Goal: Task Accomplishment & Management: Manage account settings

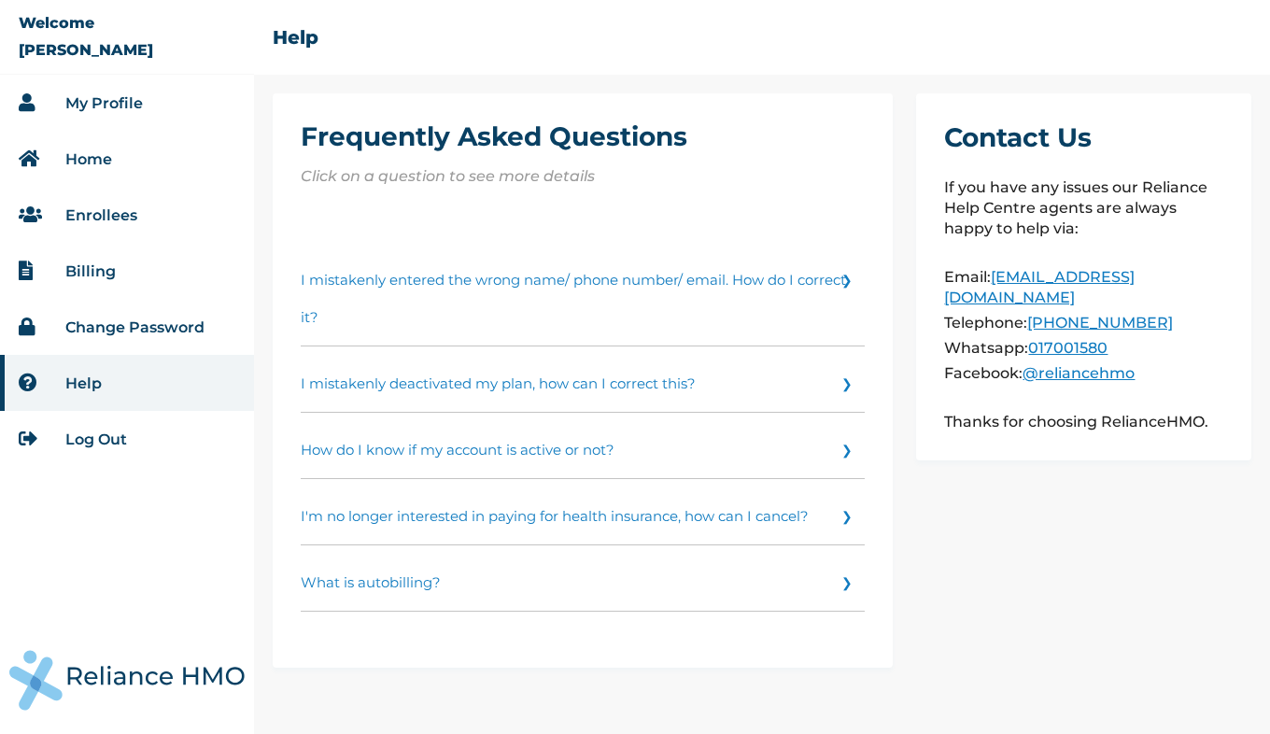
click at [110, 215] on link "Enrollees" at bounding box center [101, 215] width 72 height 18
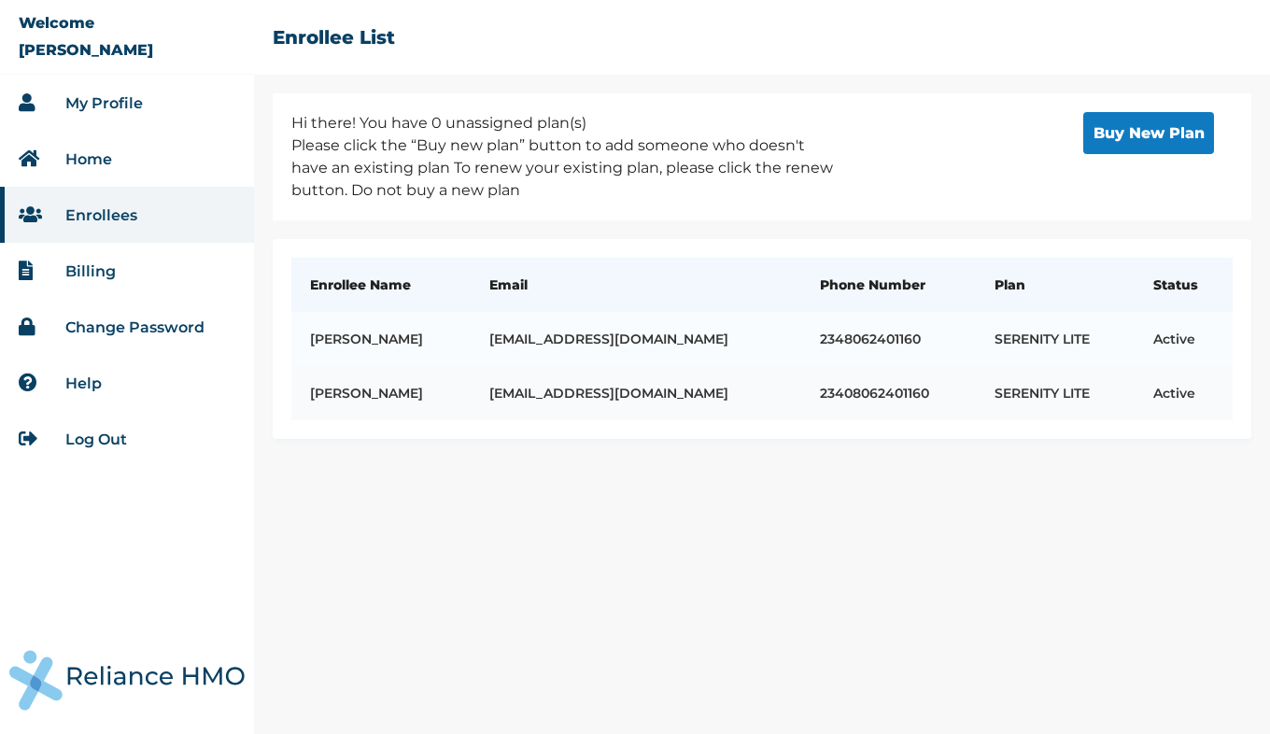
click at [353, 388] on td "Amobi Orji" at bounding box center [380, 393] width 179 height 54
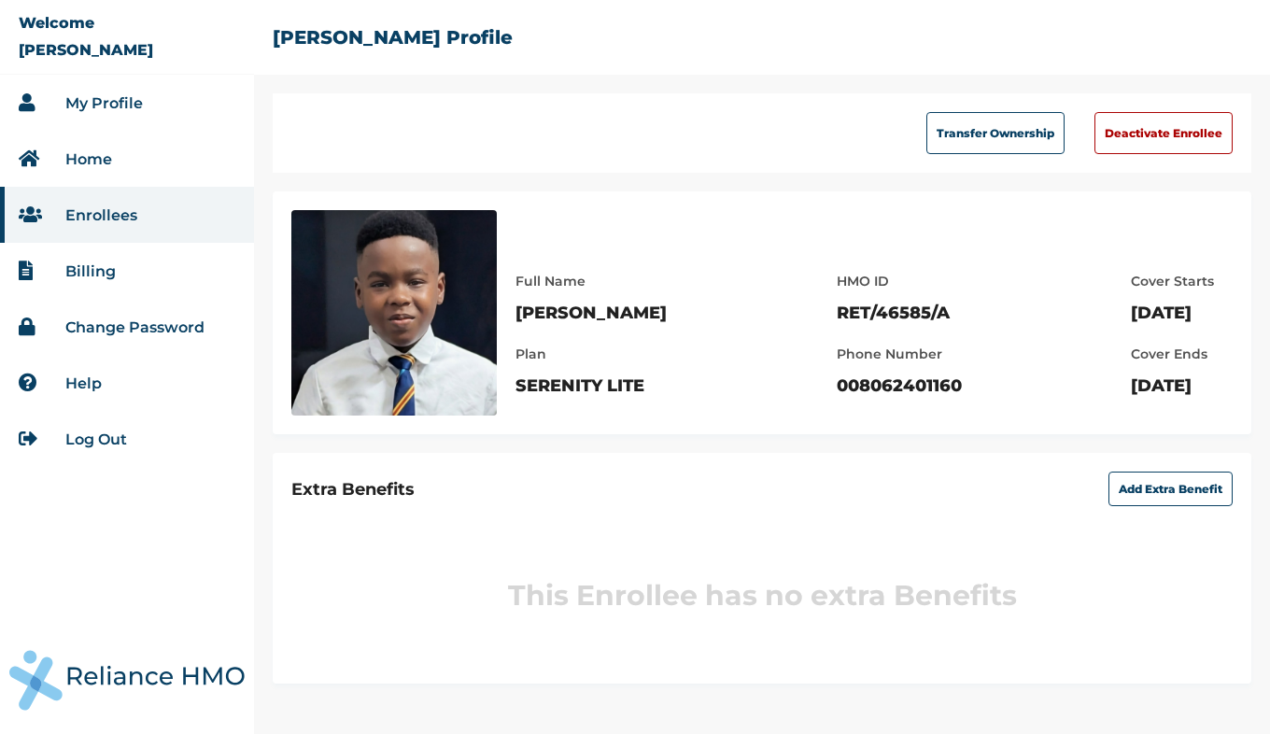
click at [98, 441] on link "Log Out" at bounding box center [96, 440] width 62 height 18
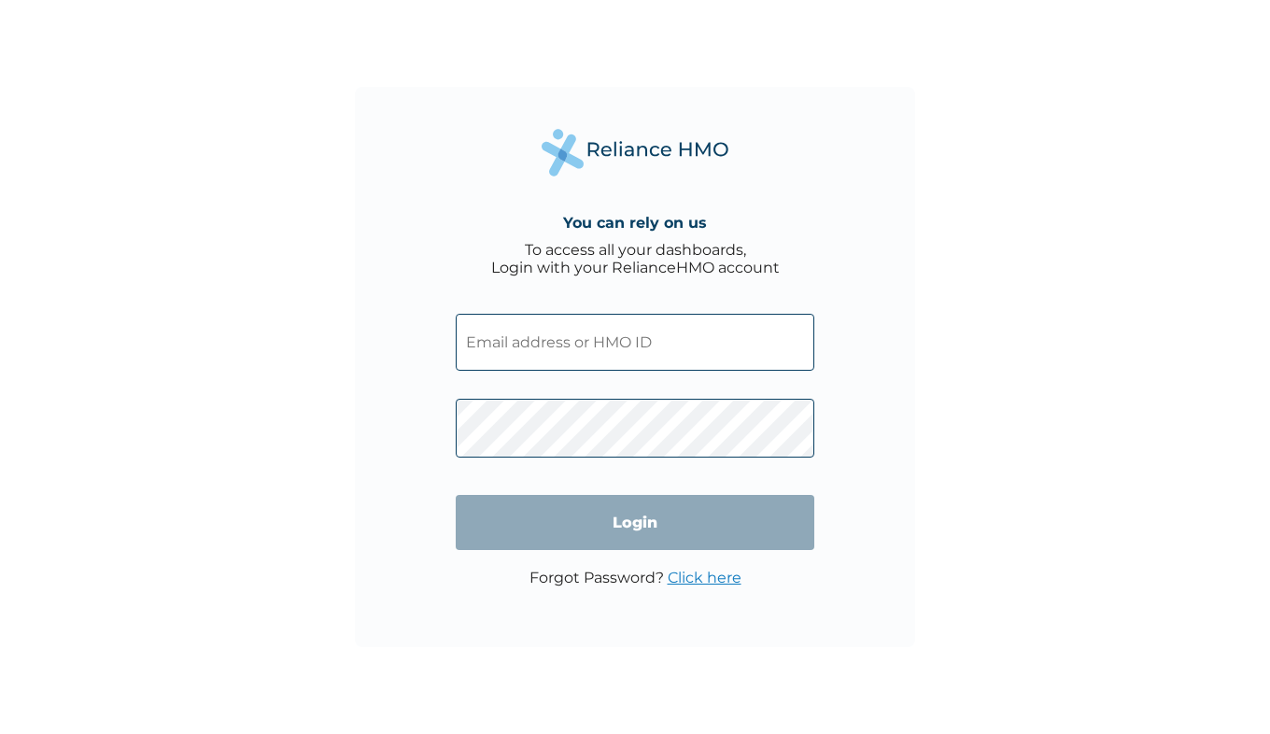
type input "[EMAIL_ADDRESS][DOMAIN_NAME]"
click at [579, 520] on input "Login" at bounding box center [635, 522] width 359 height 55
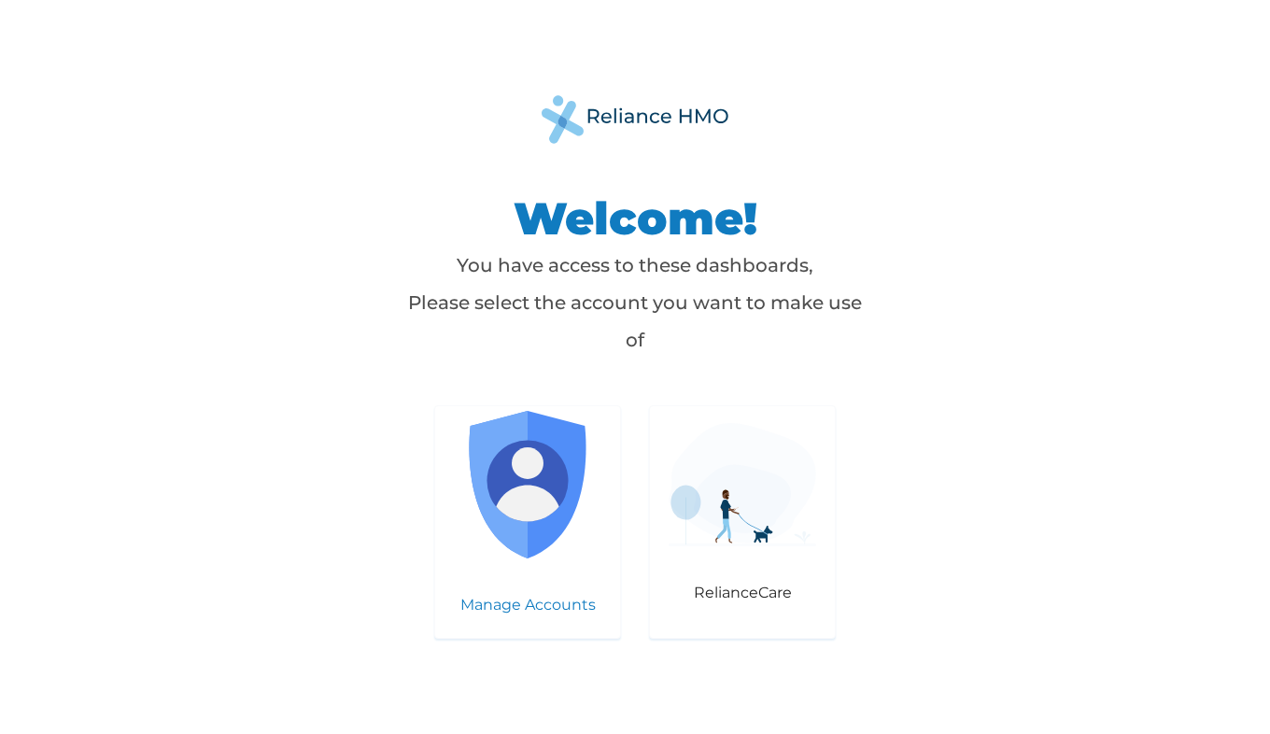
click at [546, 472] on img at bounding box center [528, 485] width 148 height 148
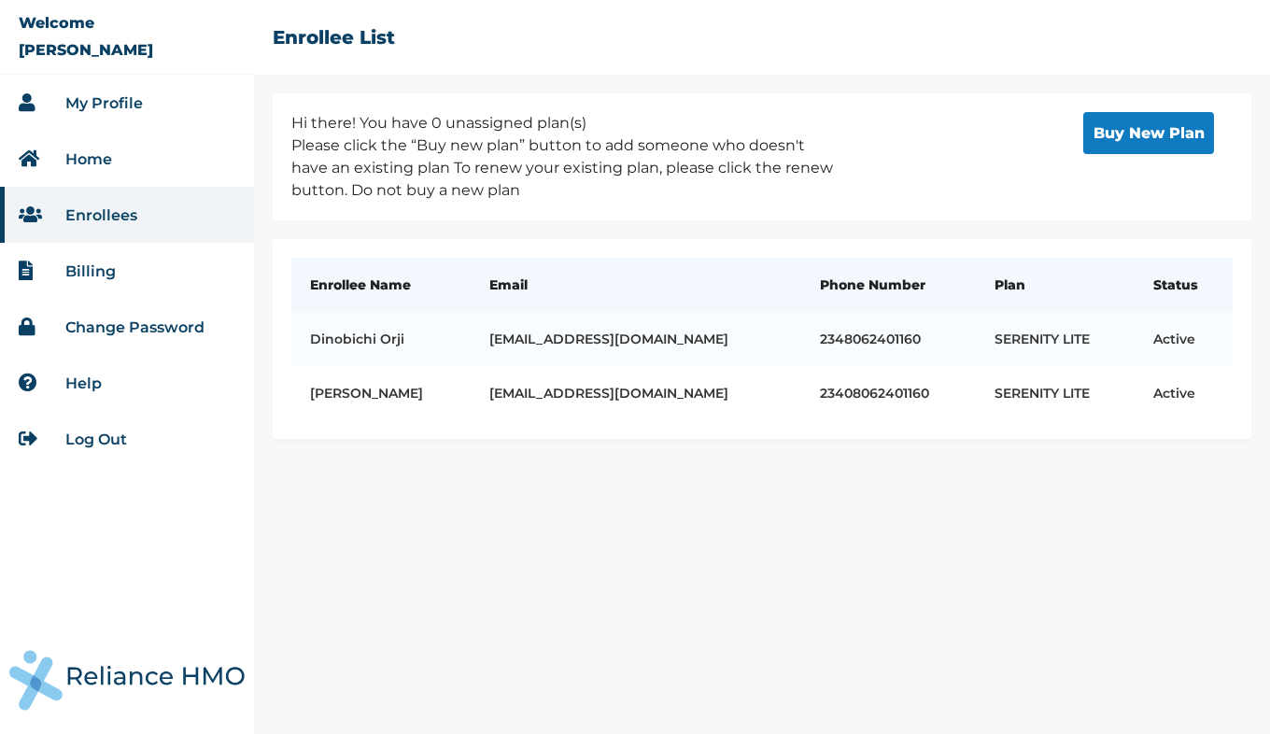
click at [103, 440] on link "Log Out" at bounding box center [96, 440] width 62 height 18
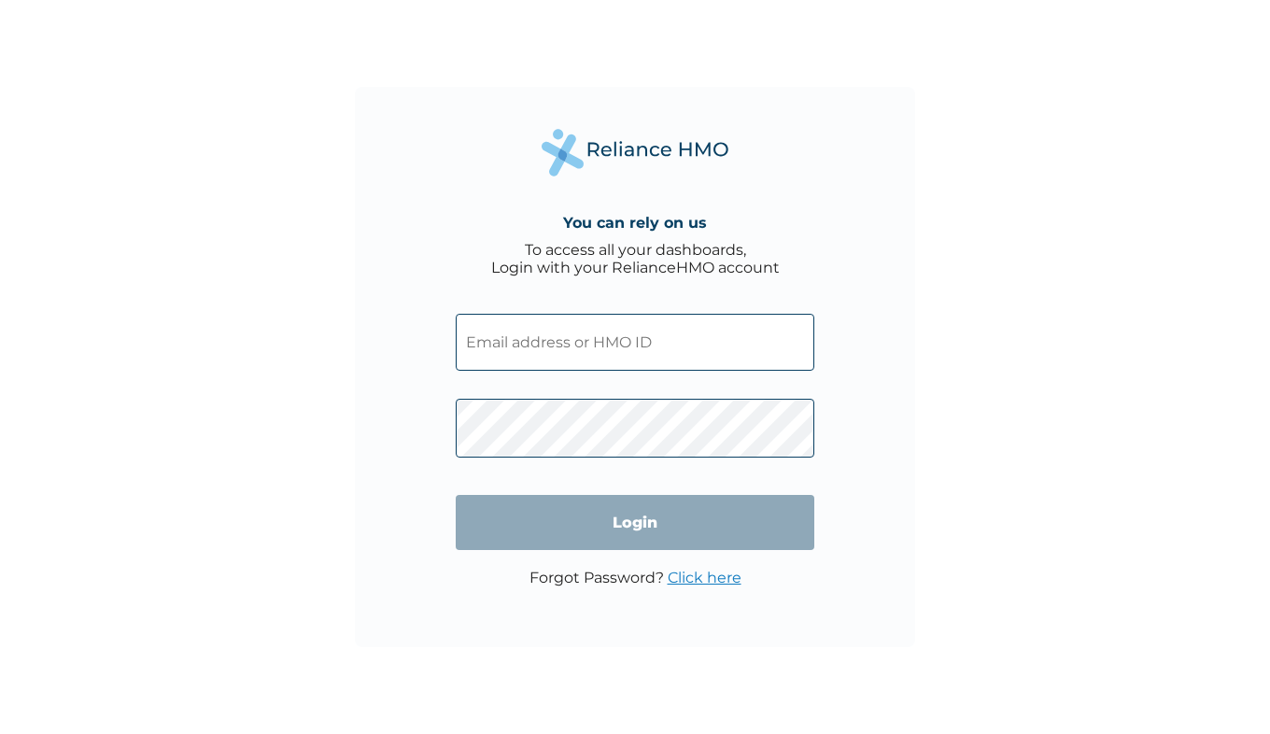
type input "[EMAIL_ADDRESS][DOMAIN_NAME]"
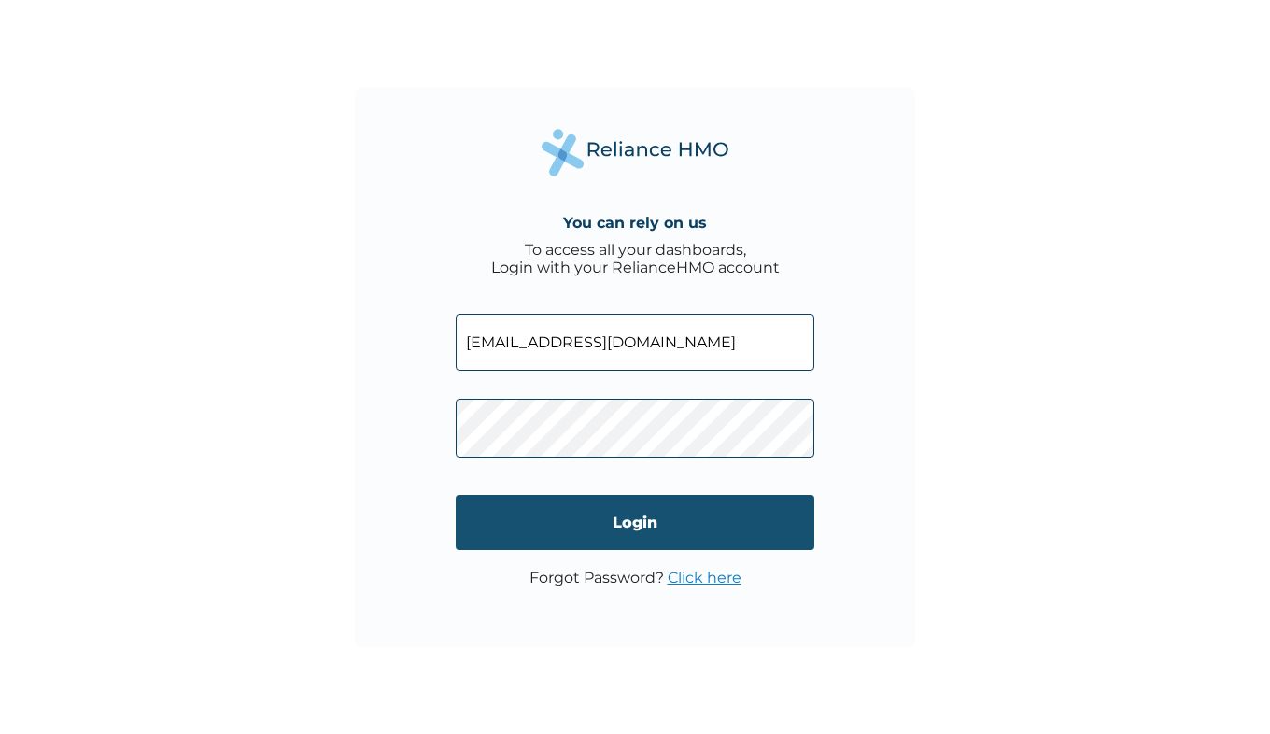
click at [671, 537] on input "Login" at bounding box center [635, 522] width 359 height 55
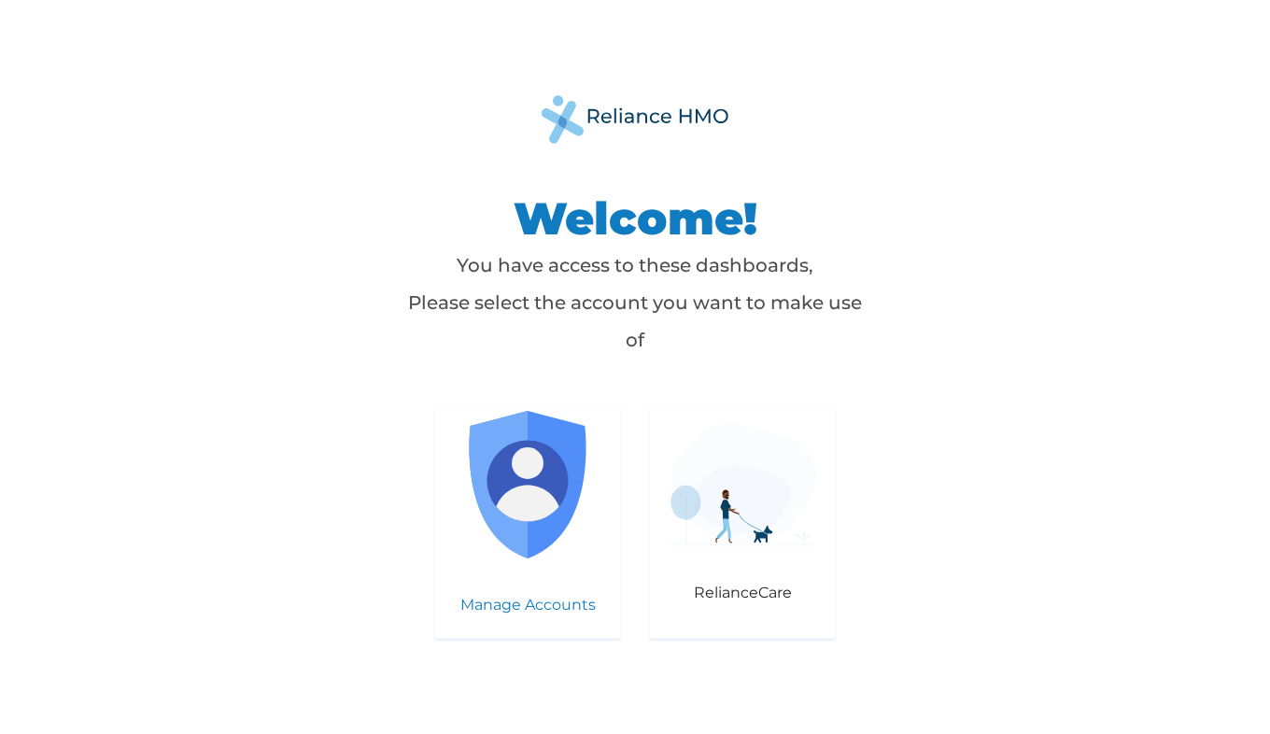
click at [511, 488] on img at bounding box center [528, 485] width 148 height 148
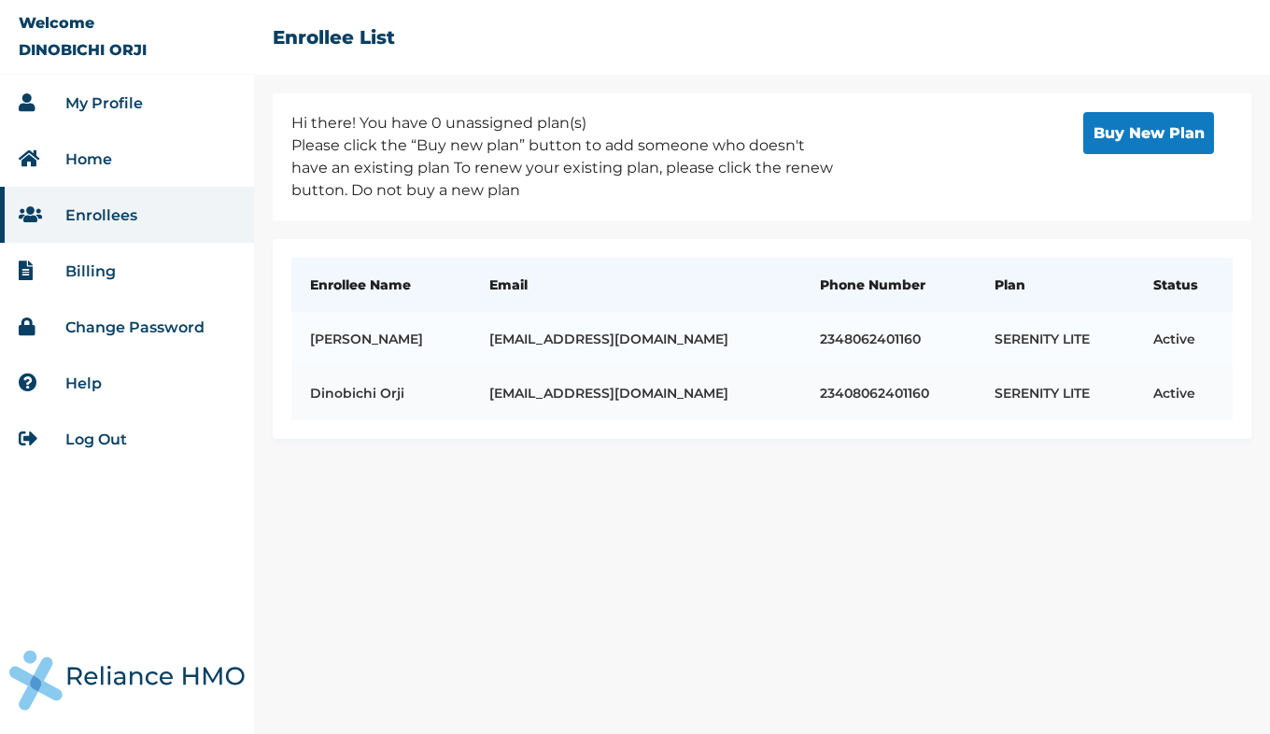
click at [359, 392] on td "Dinobichi Orji" at bounding box center [380, 393] width 179 height 54
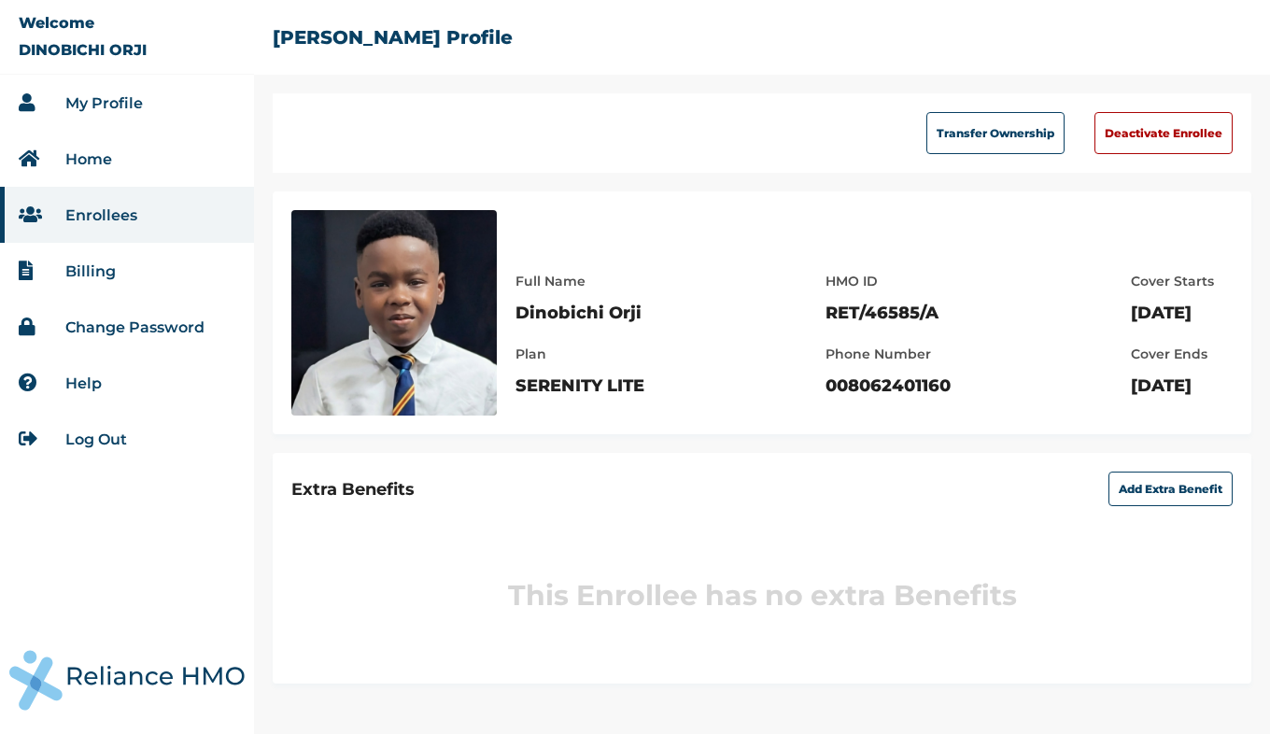
click at [94, 219] on link "Enrollees" at bounding box center [101, 215] width 72 height 18
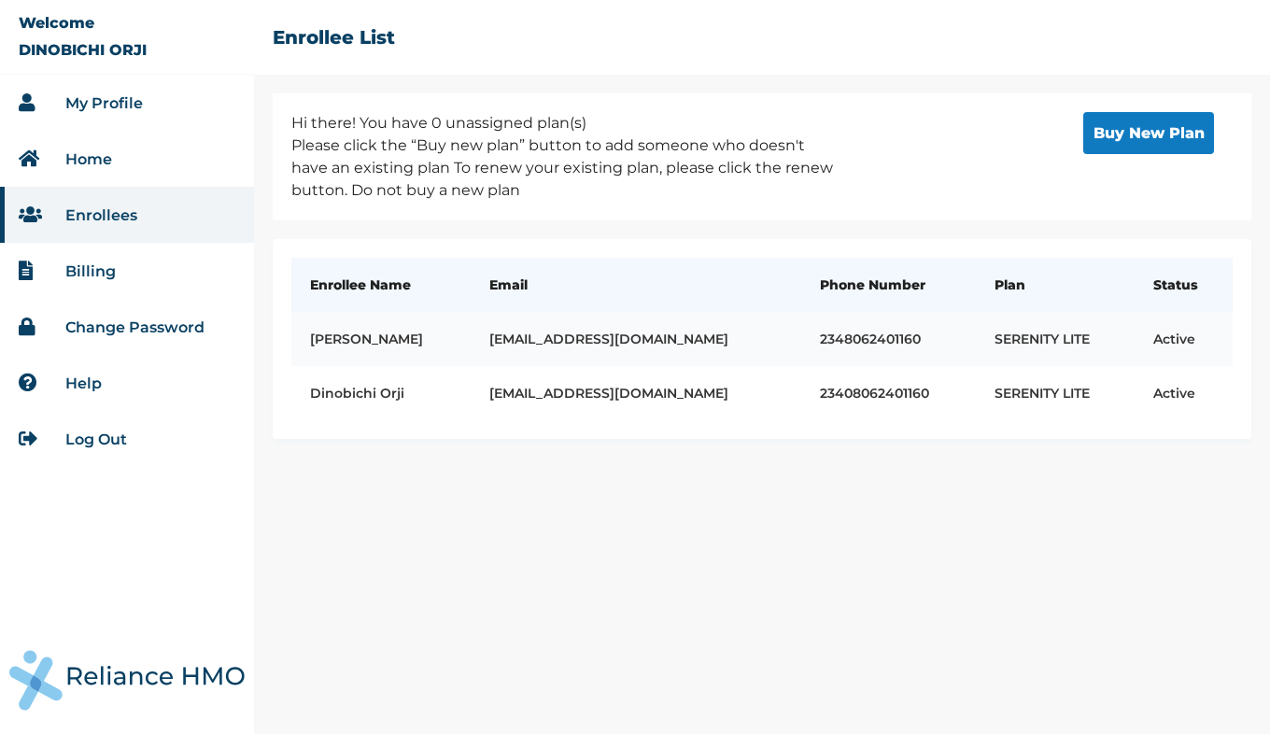
click at [331, 334] on td "Ivan Orji" at bounding box center [380, 339] width 179 height 54
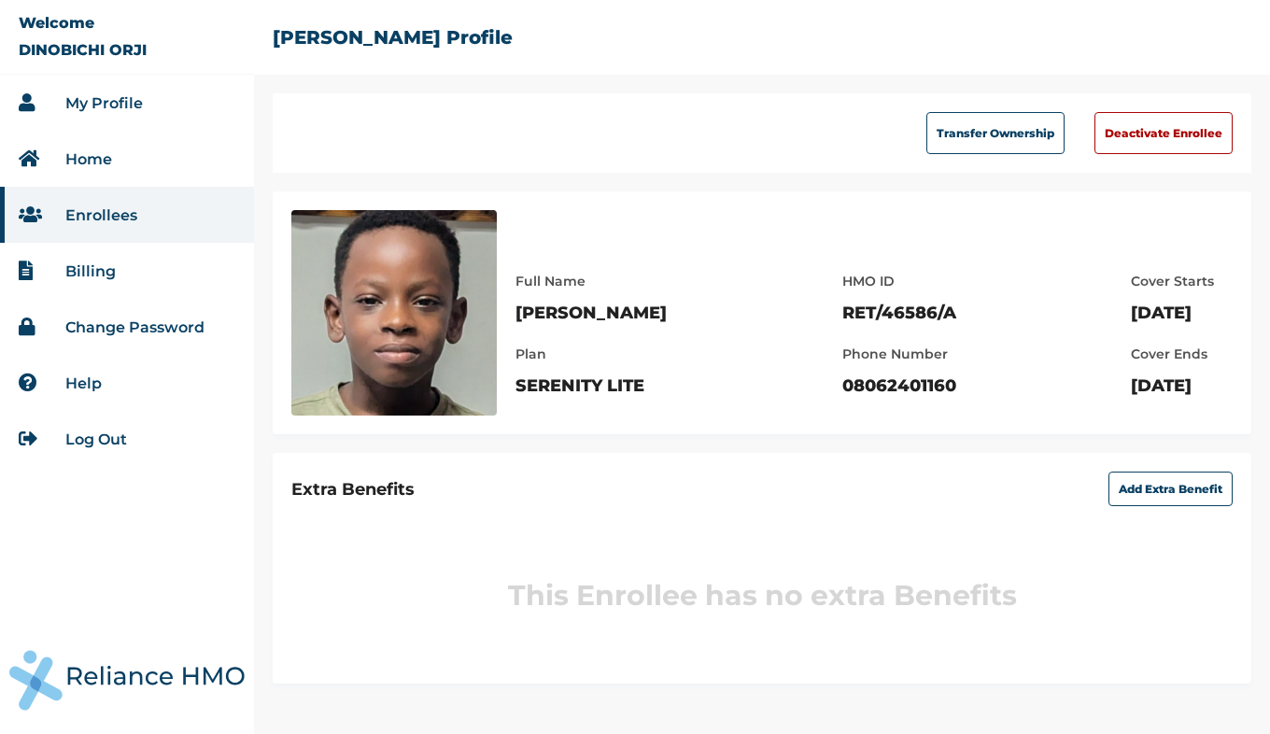
click at [97, 441] on link "Log Out" at bounding box center [96, 440] width 62 height 18
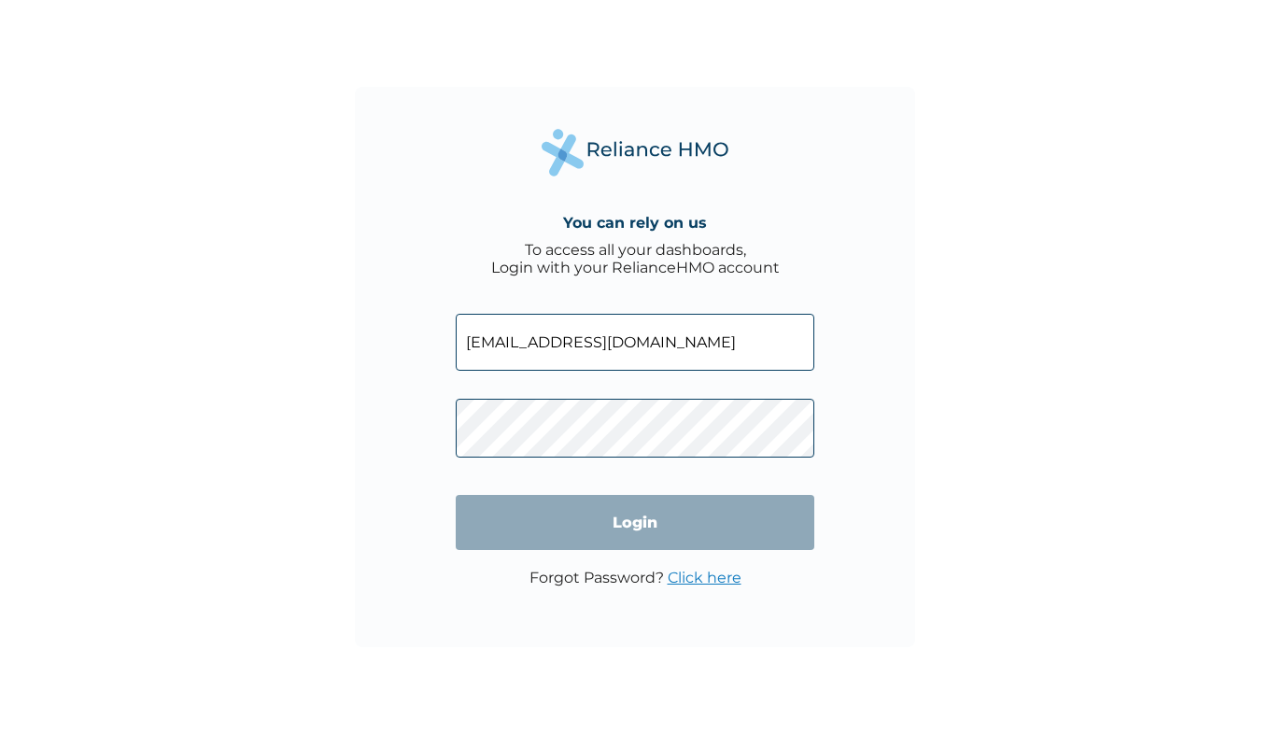
click at [501, 342] on input "mobilityorji@yahoo.com" at bounding box center [635, 342] width 359 height 57
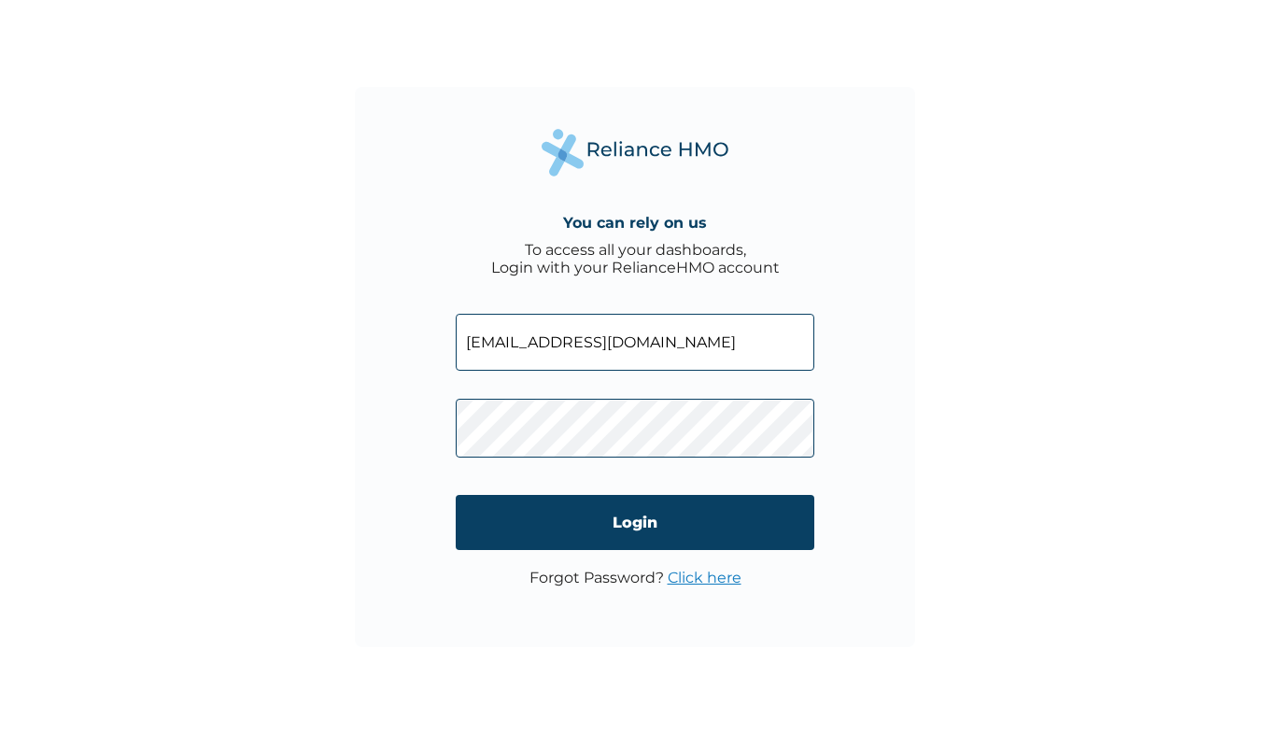
type input "mobilityorji1980@gmail.com"
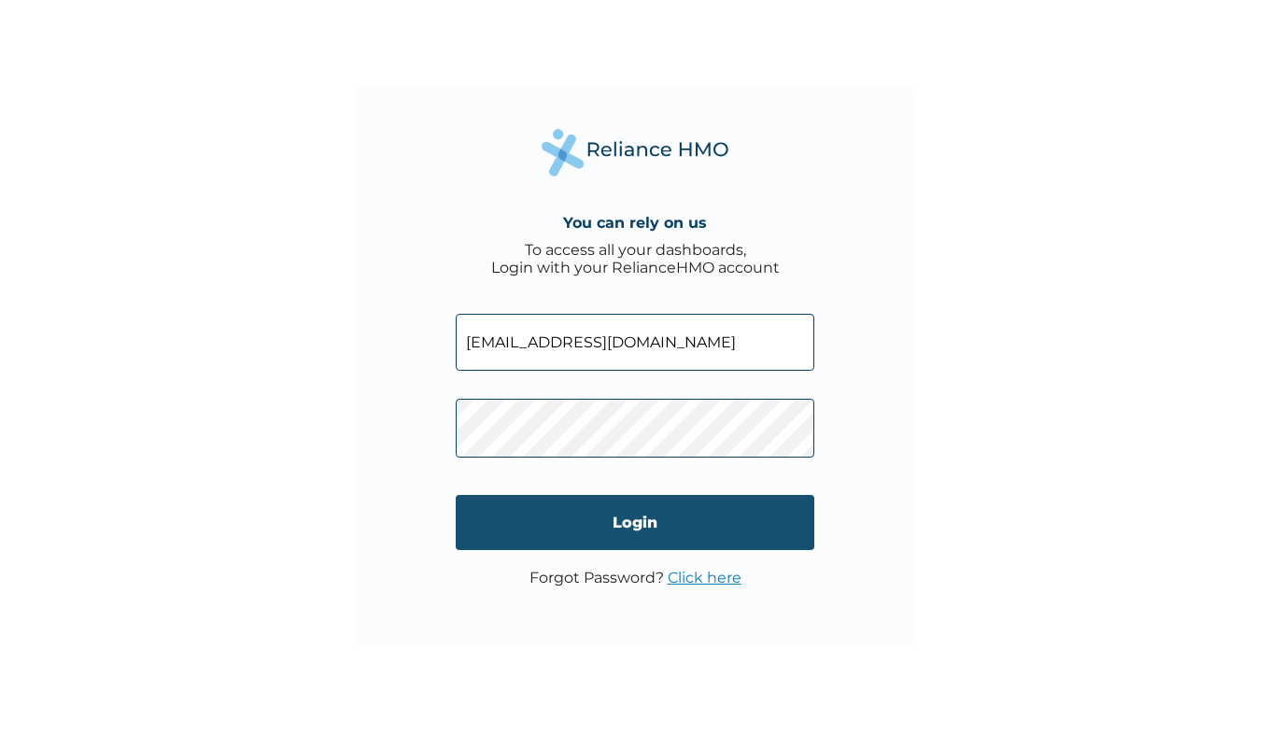
click at [599, 525] on input "Login" at bounding box center [635, 522] width 359 height 55
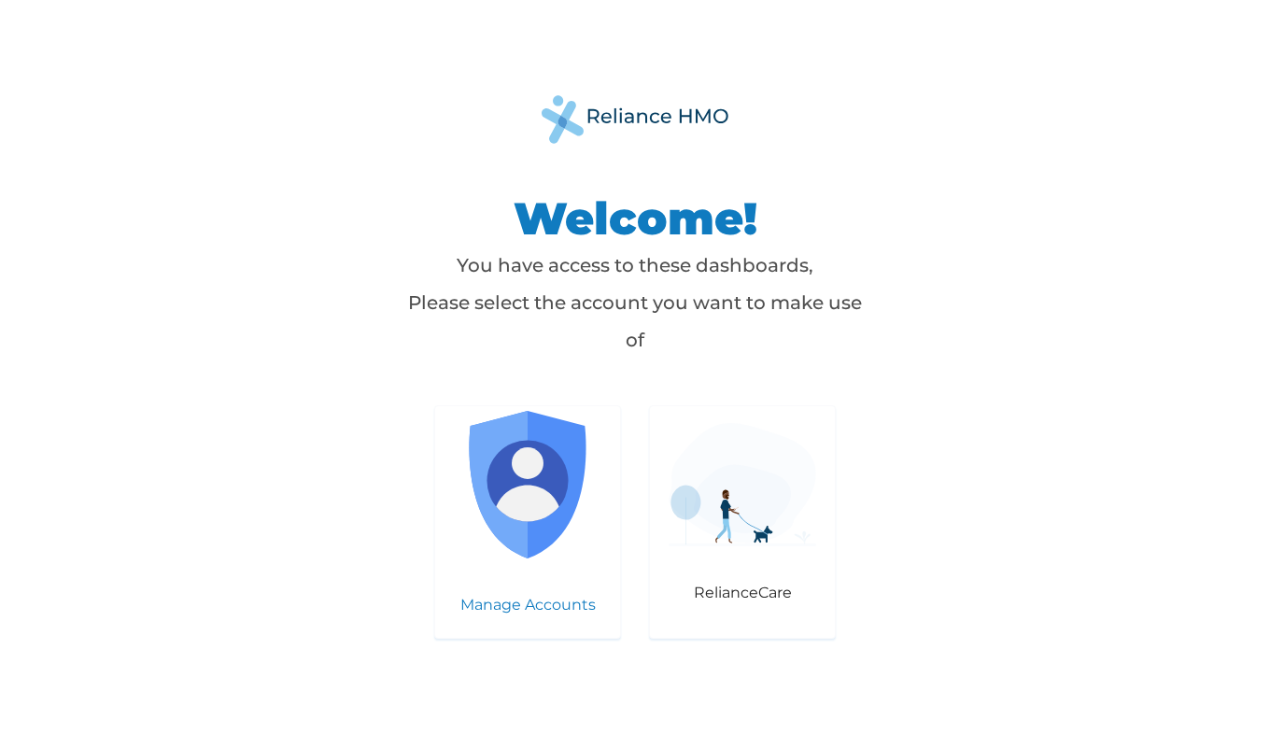
click at [544, 506] on img at bounding box center [528, 485] width 148 height 148
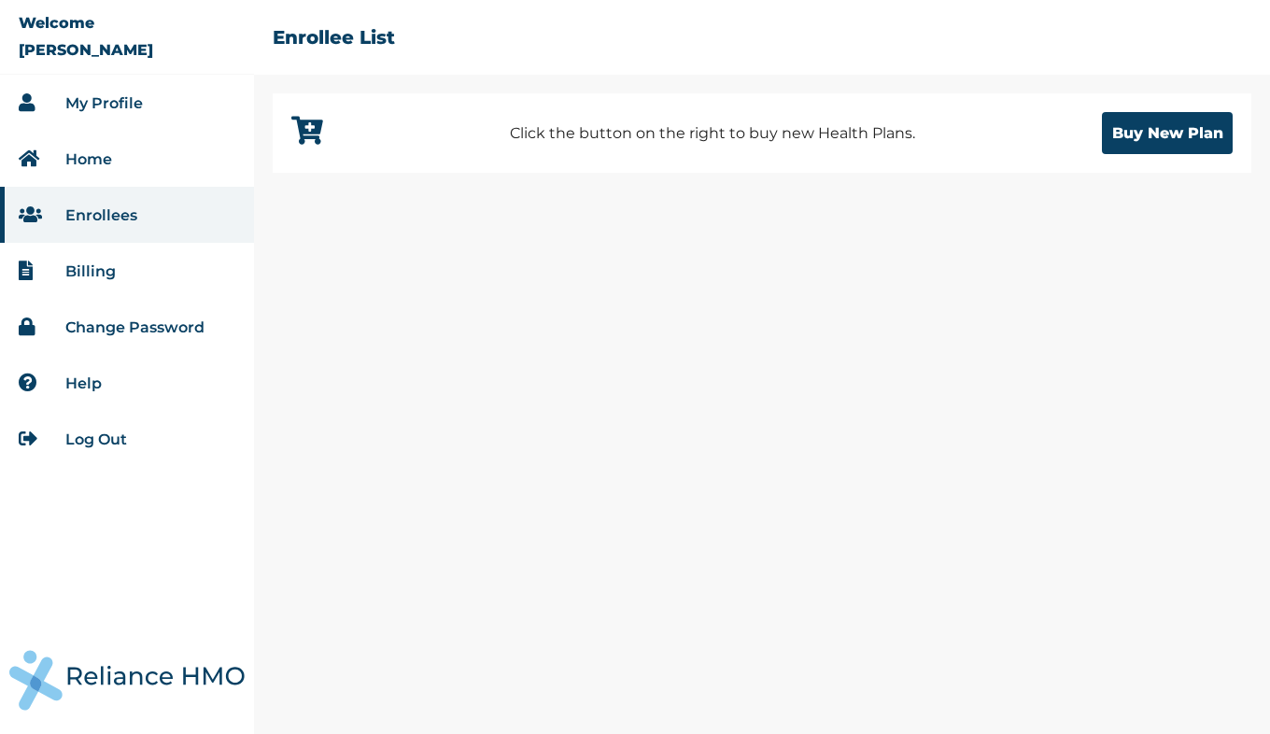
click at [116, 211] on link "Enrollees" at bounding box center [101, 215] width 72 height 18
click at [103, 224] on li "Enrollees" at bounding box center [127, 215] width 254 height 56
click at [96, 110] on link "My Profile" at bounding box center [104, 103] width 78 height 18
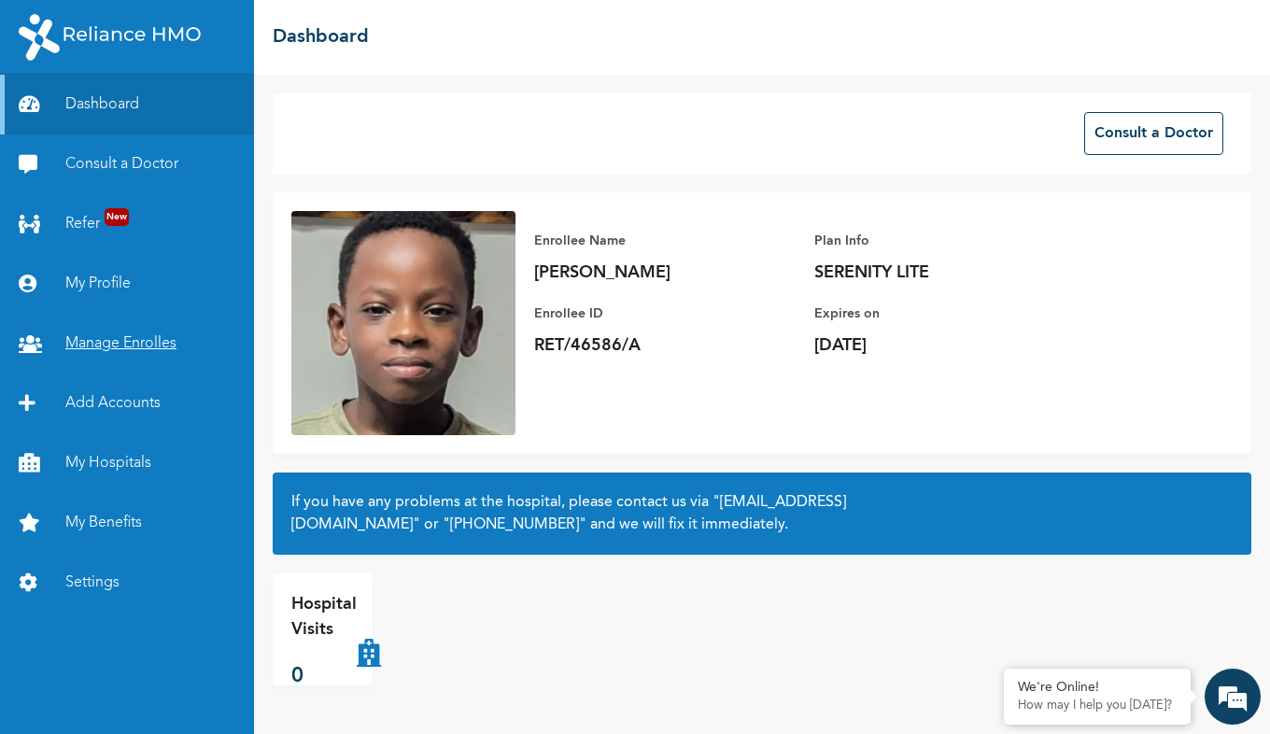
click at [123, 338] on link "Manage Enrolles" at bounding box center [127, 344] width 254 height 60
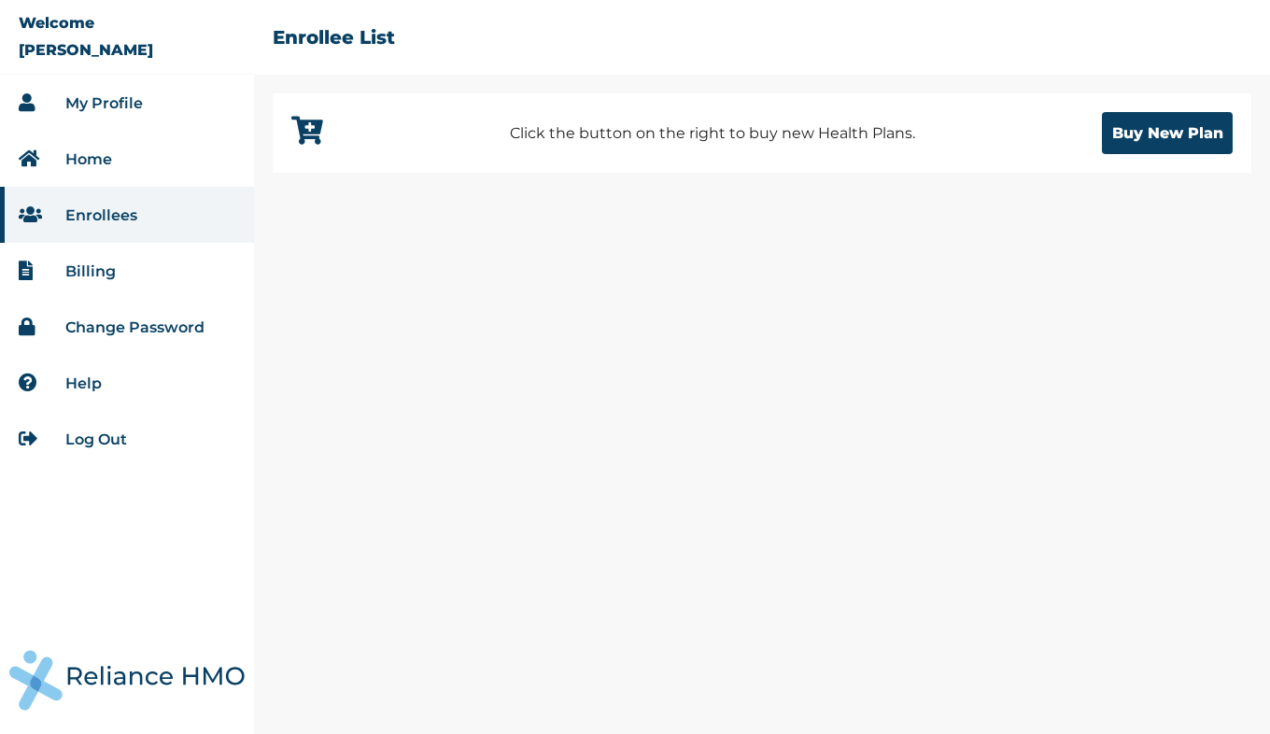
click at [115, 102] on link "My Profile" at bounding box center [104, 103] width 78 height 18
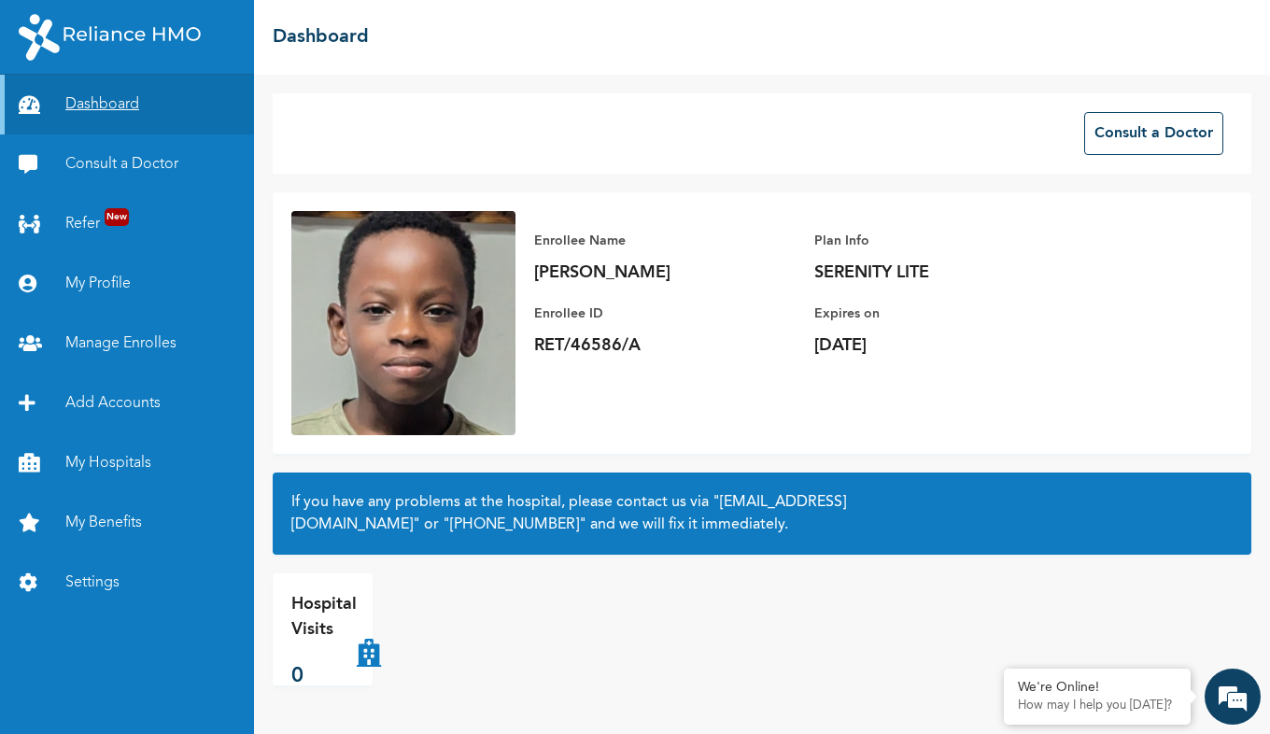
click at [102, 112] on link "Dashboard" at bounding box center [127, 105] width 254 height 60
click at [110, 107] on link "Dashboard" at bounding box center [127, 105] width 254 height 60
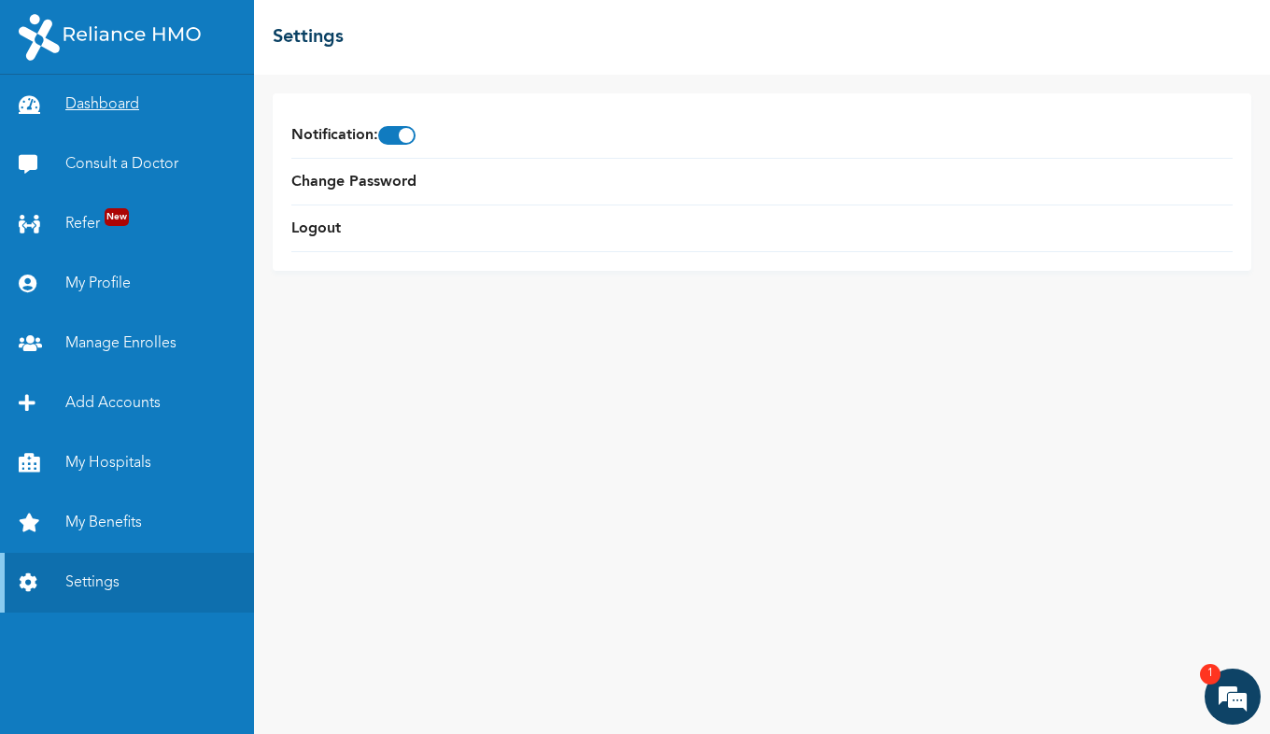
click at [112, 104] on link "Dashboard" at bounding box center [127, 105] width 254 height 60
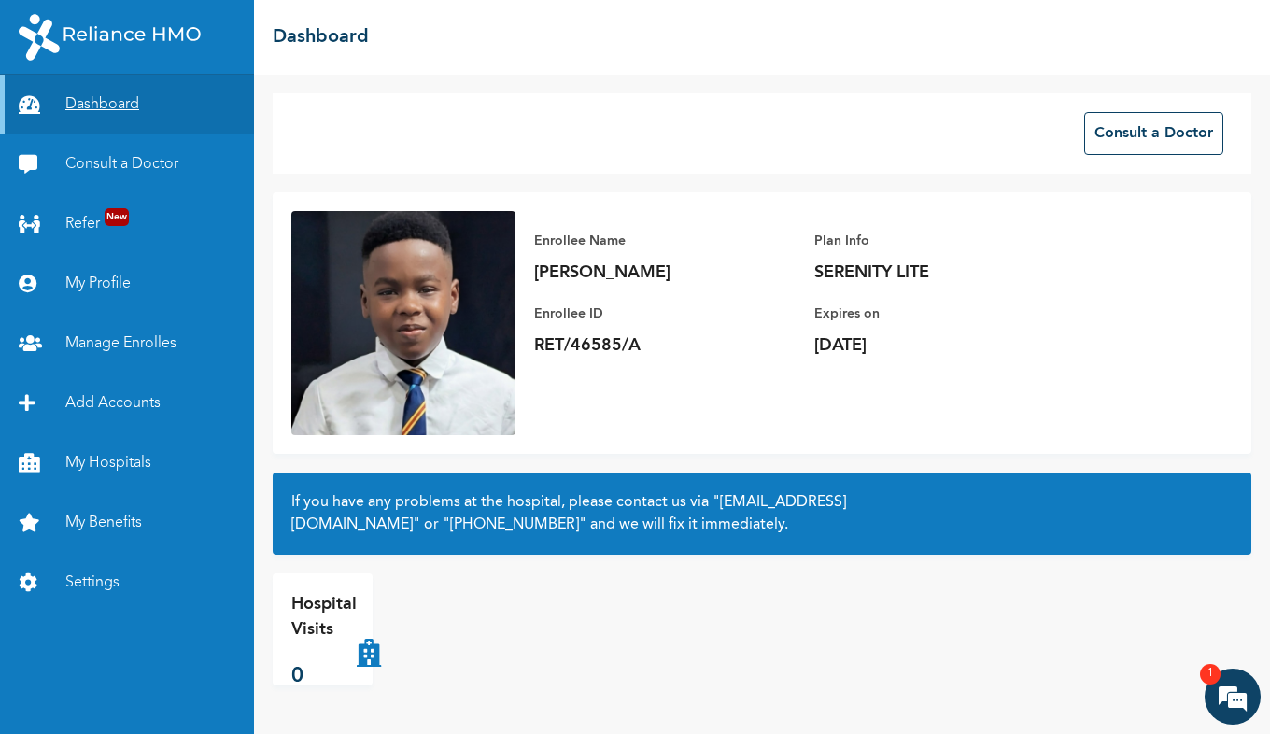
click at [97, 104] on link "Dashboard" at bounding box center [127, 105] width 254 height 60
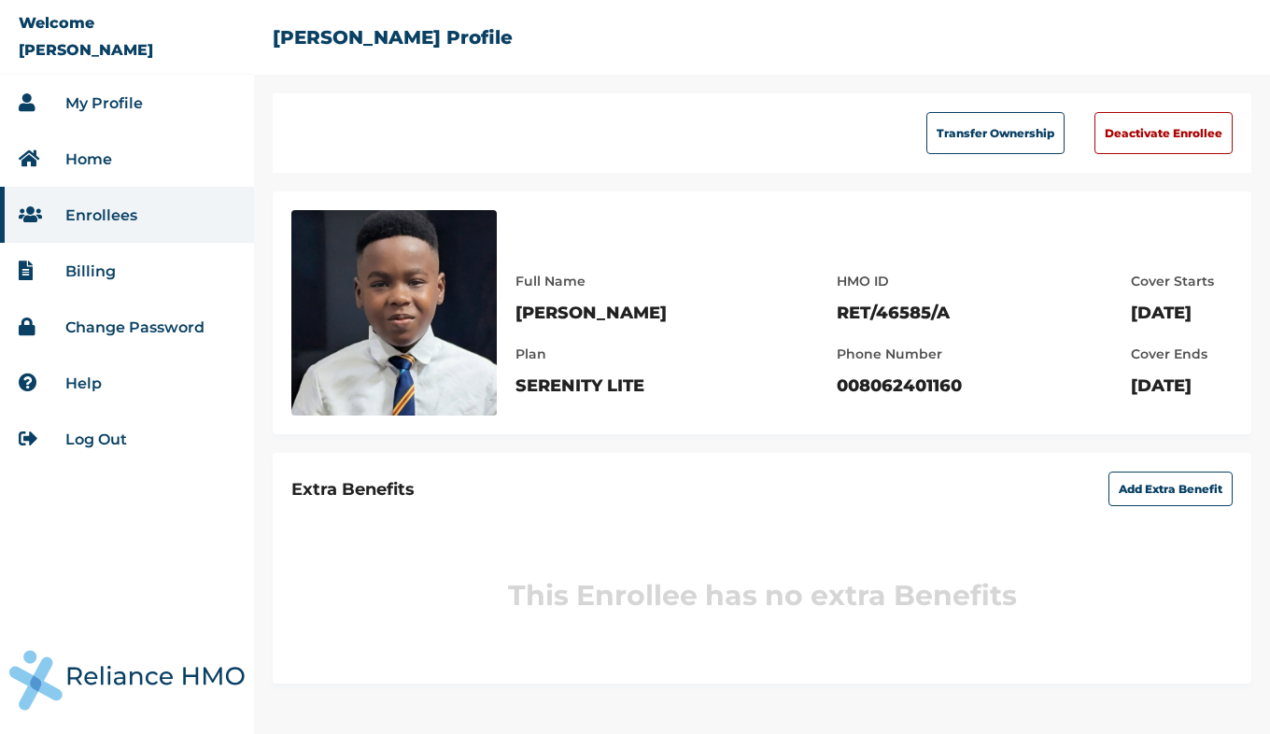
click at [89, 441] on link "Log Out" at bounding box center [96, 440] width 62 height 18
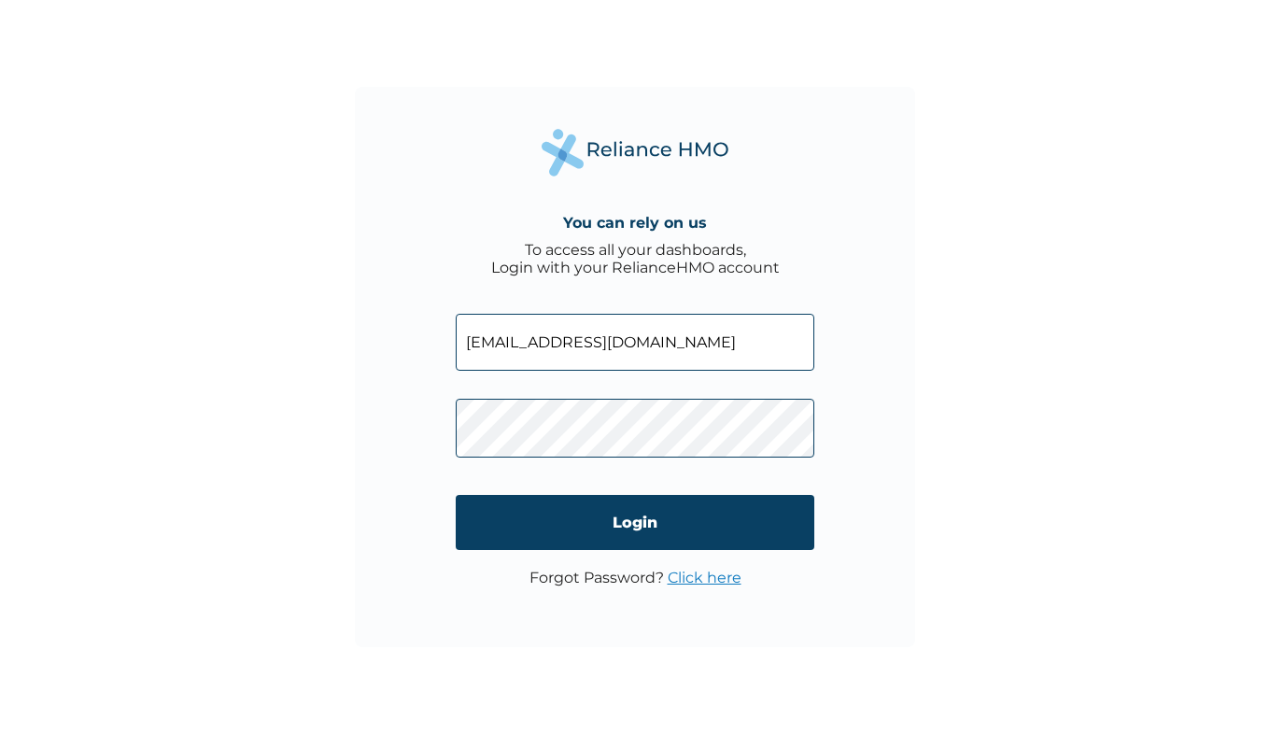
type input "[EMAIL_ADDRESS][DOMAIN_NAME]"
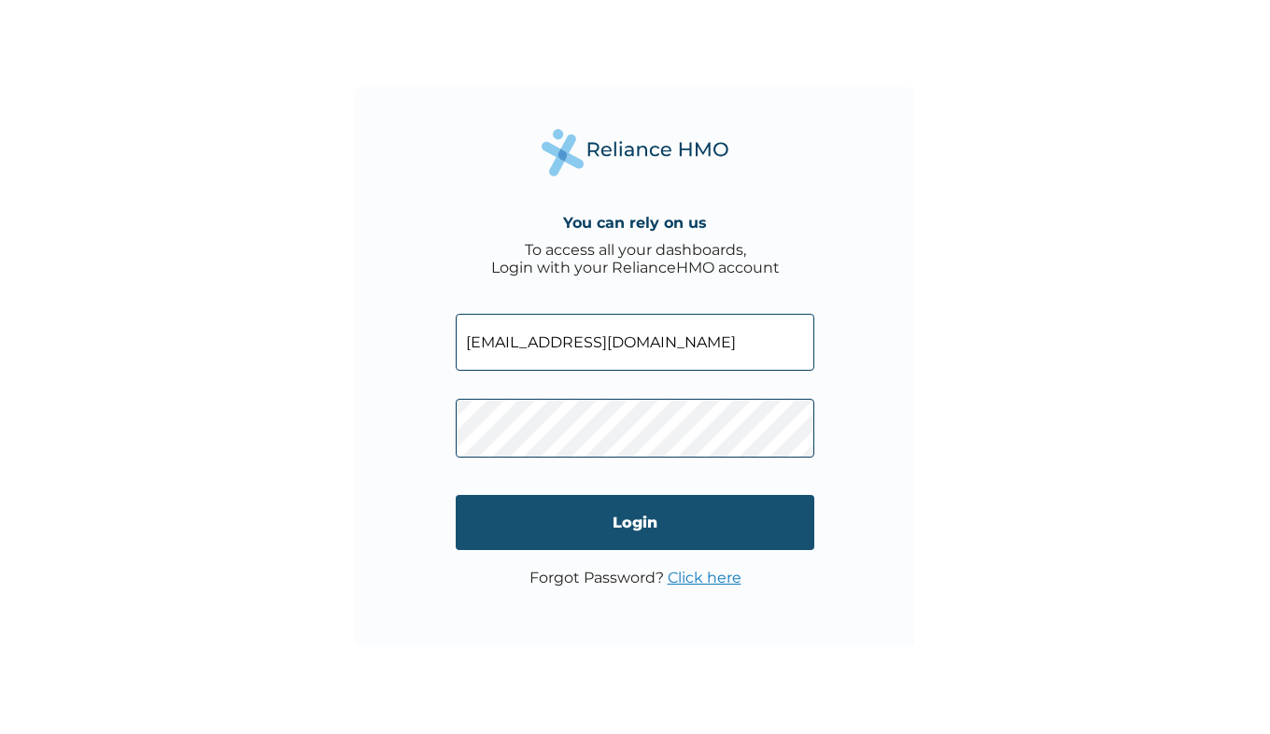
click at [599, 518] on input "Login" at bounding box center [635, 522] width 359 height 55
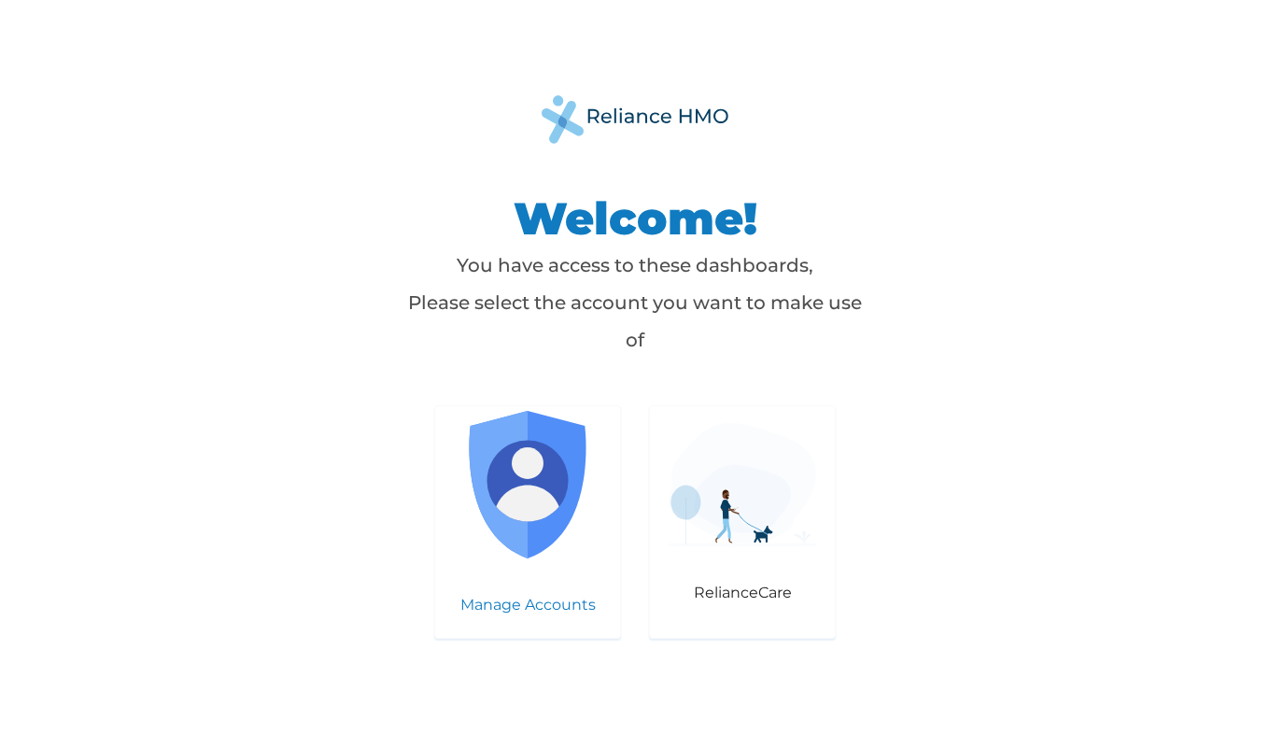
click at [515, 511] on img at bounding box center [528, 485] width 148 height 148
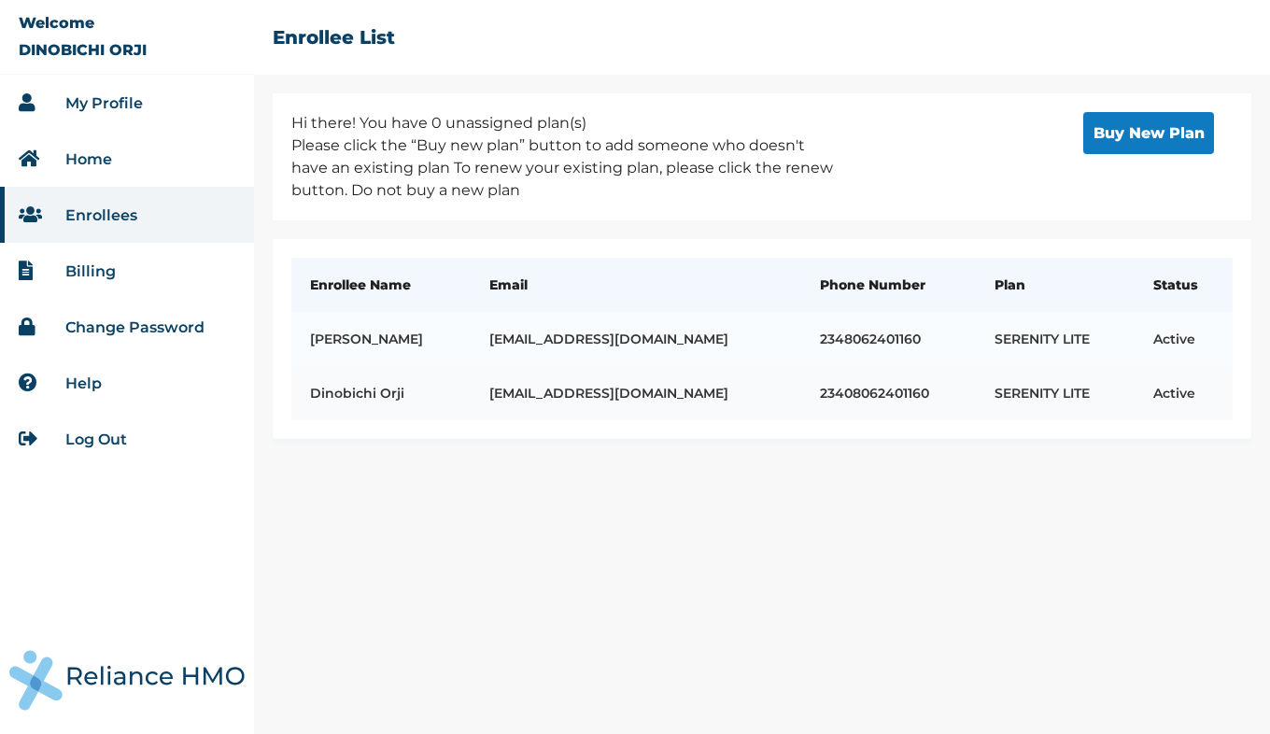
click at [368, 390] on td "Dinobichi Orji" at bounding box center [380, 393] width 179 height 54
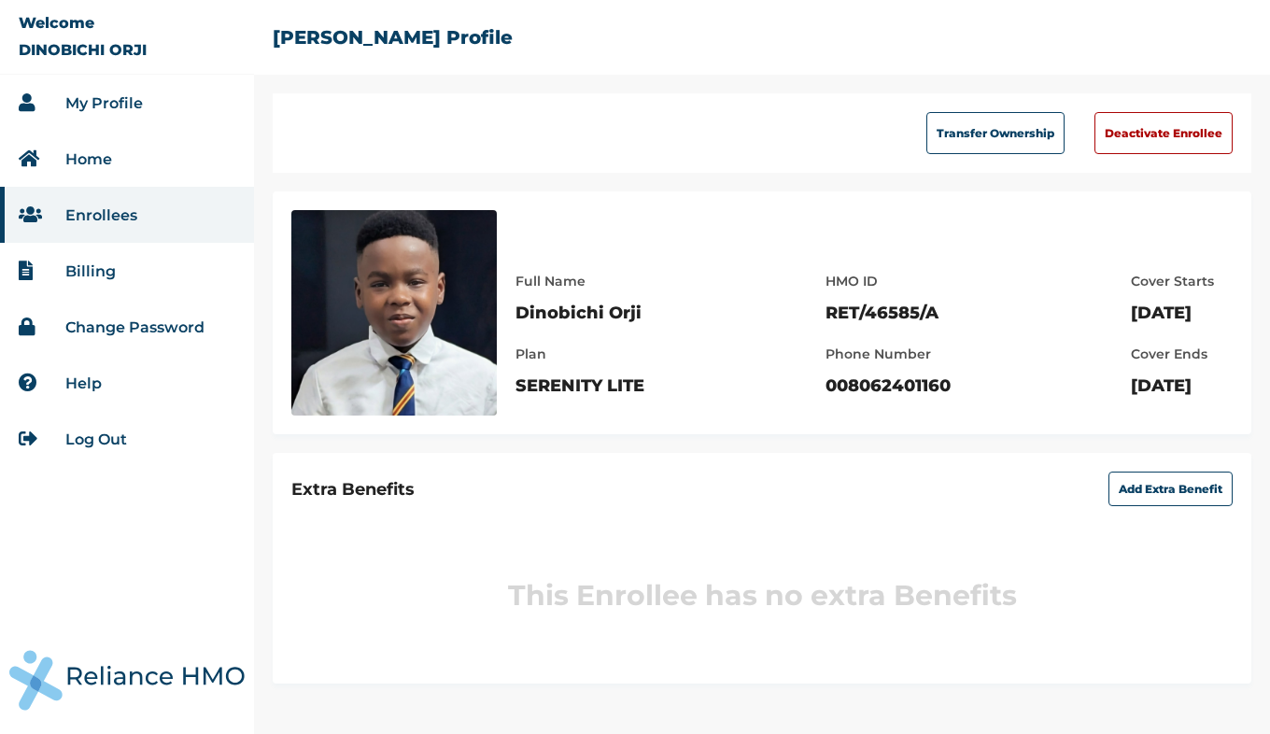
click at [98, 222] on link "Enrollees" at bounding box center [101, 215] width 72 height 18
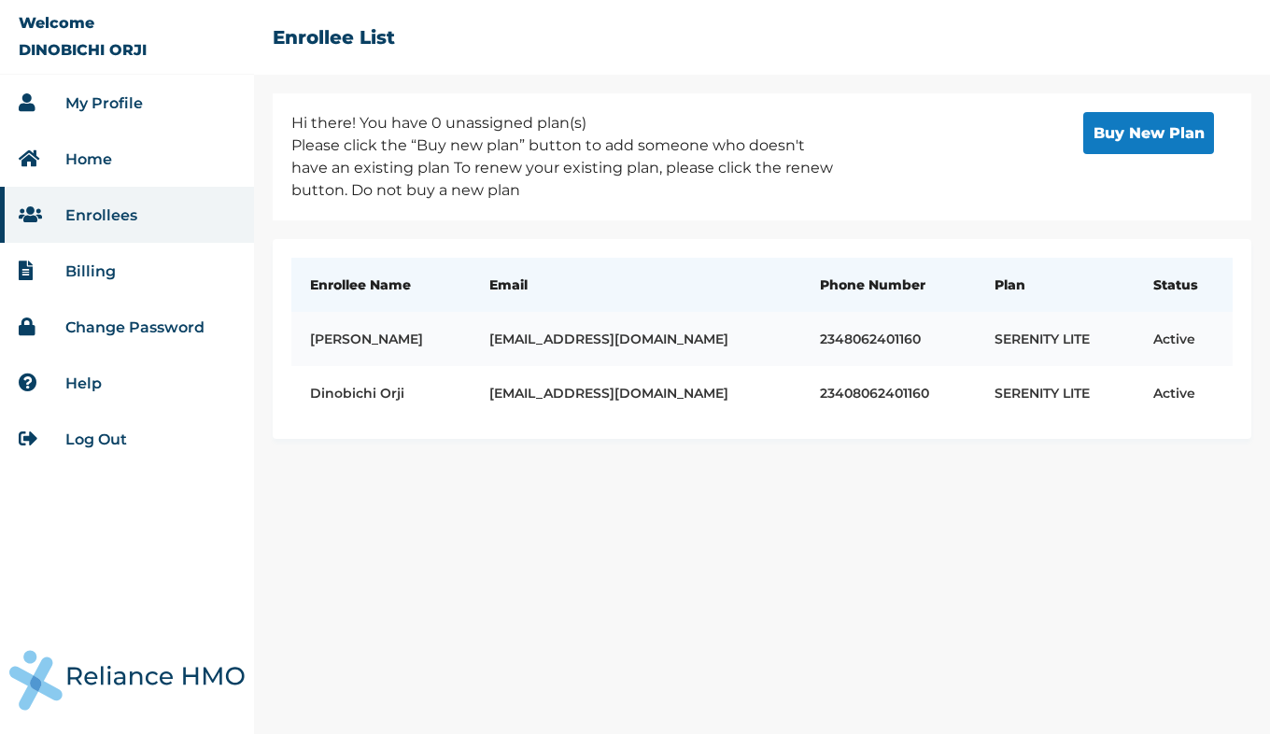
click at [337, 339] on td "Ivan Orji" at bounding box center [380, 339] width 179 height 54
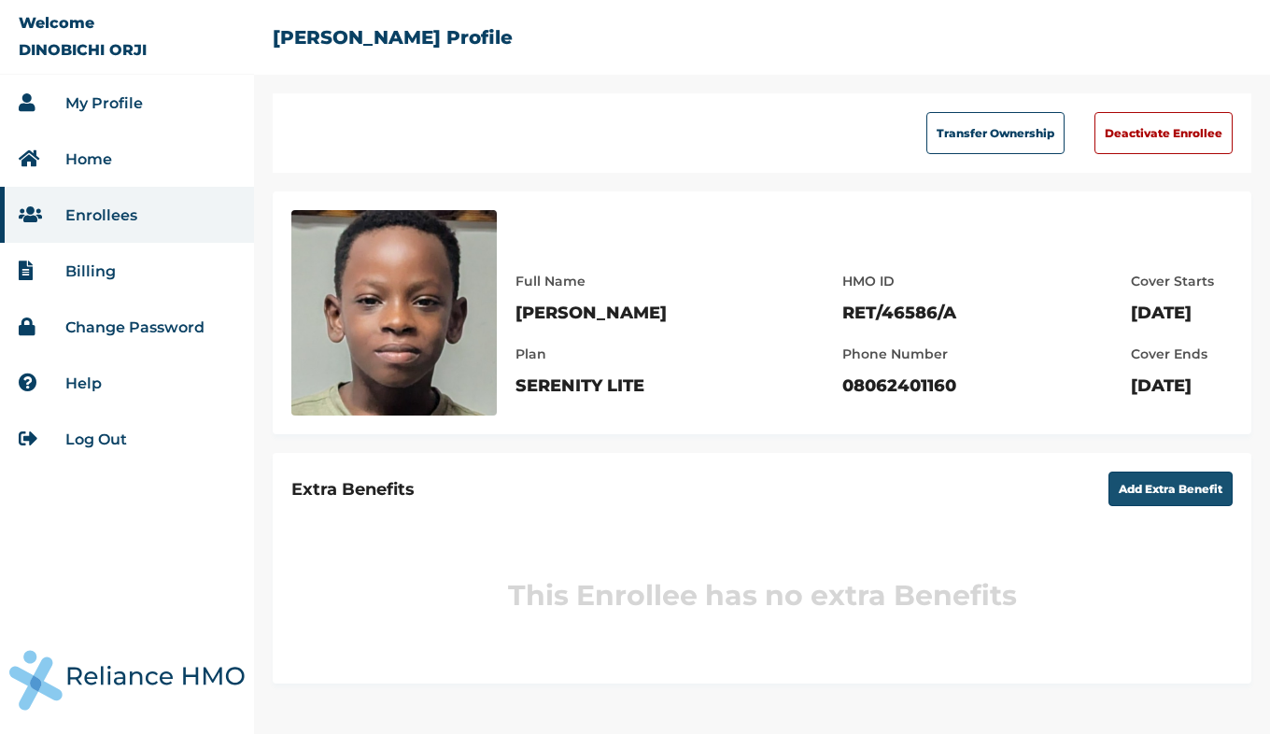
click at [1157, 493] on button "Add Extra Benefit" at bounding box center [1171, 489] width 124 height 35
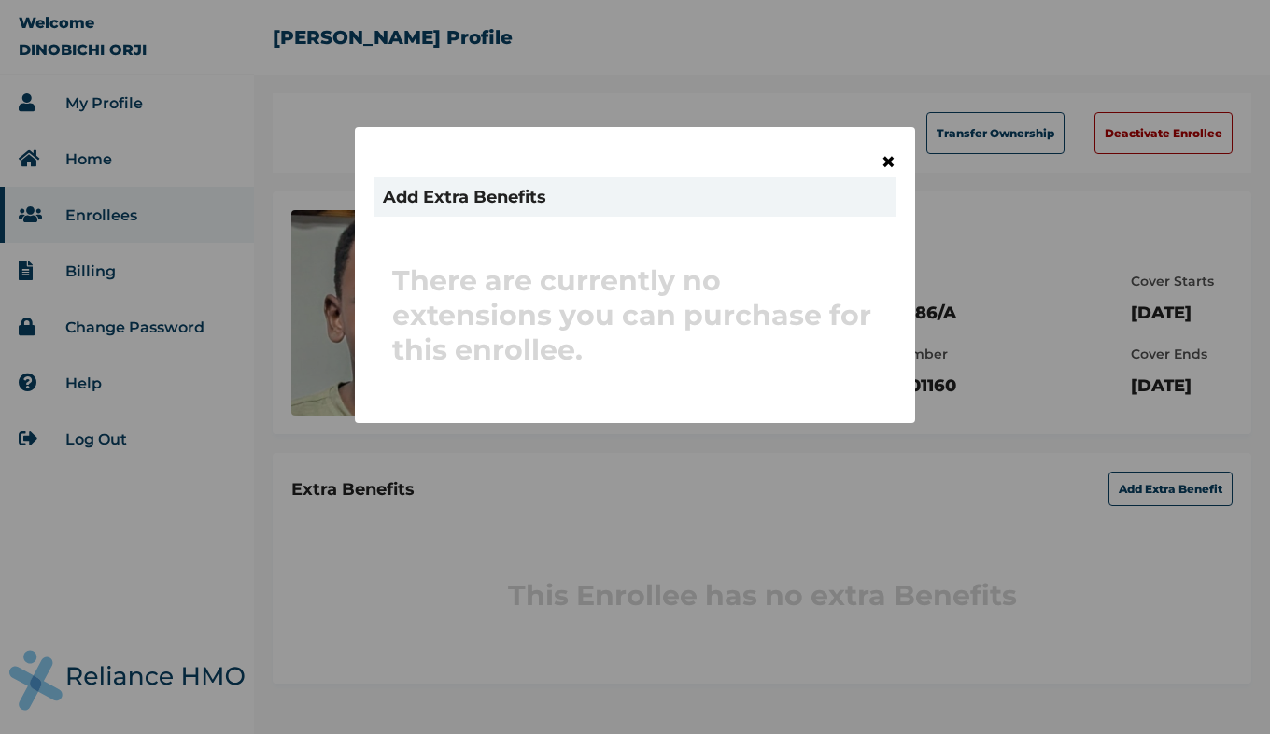
click at [890, 156] on span "×" at bounding box center [889, 162] width 16 height 32
